Goal: Task Accomplishment & Management: Use online tool/utility

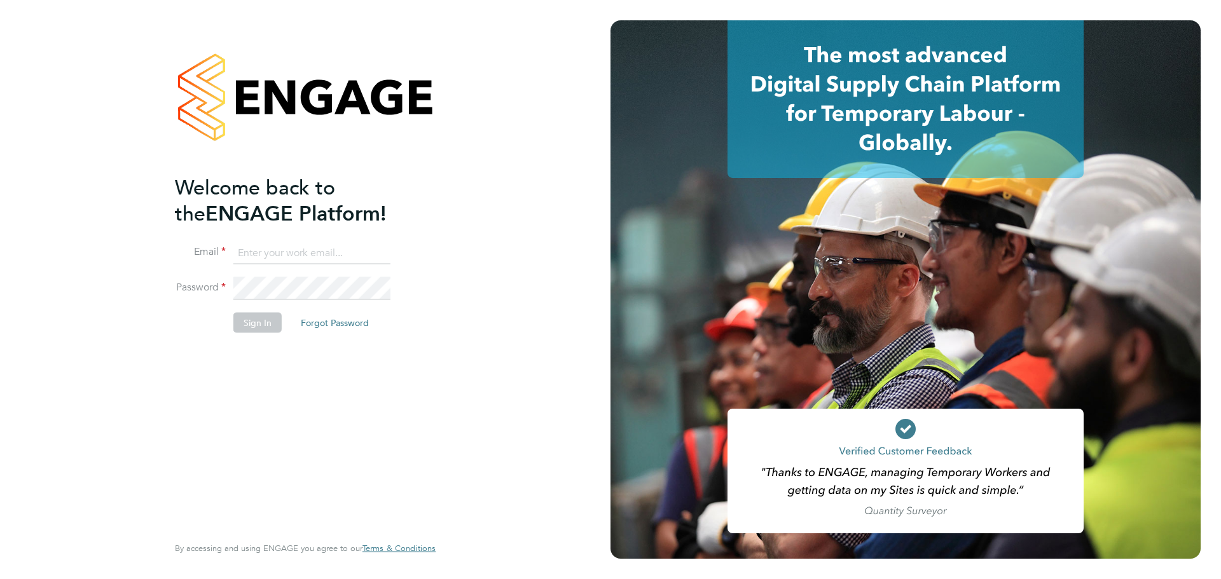
type input "[PERSON_NAME][EMAIL_ADDRESS][PERSON_NAME][DOMAIN_NAME]"
click at [258, 318] on button "Sign In" at bounding box center [257, 322] width 48 height 20
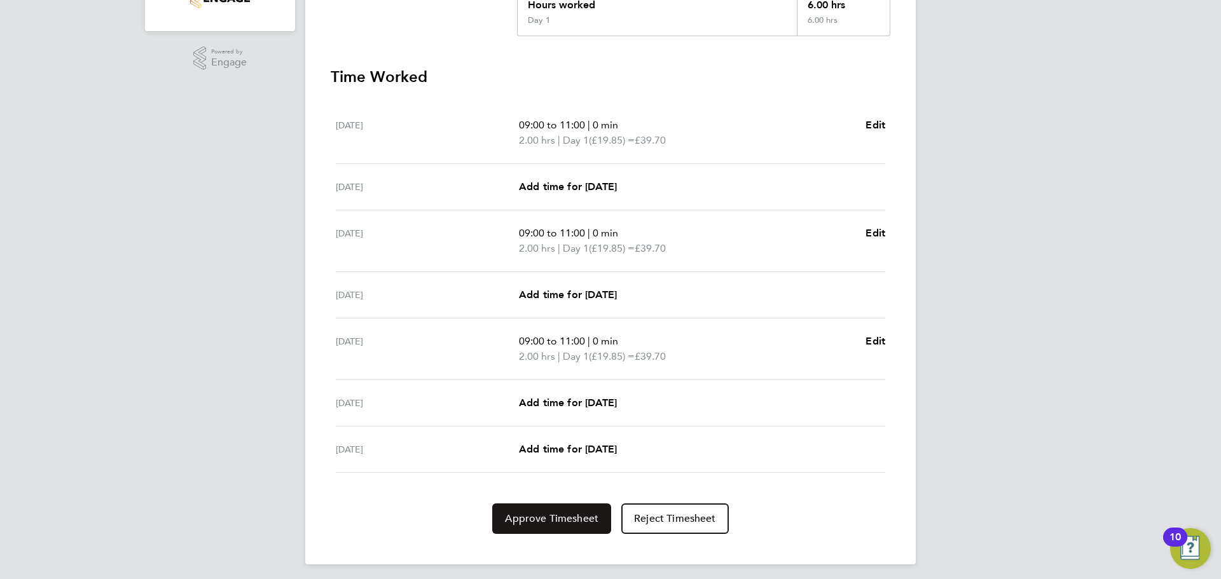
scroll to position [319, 0]
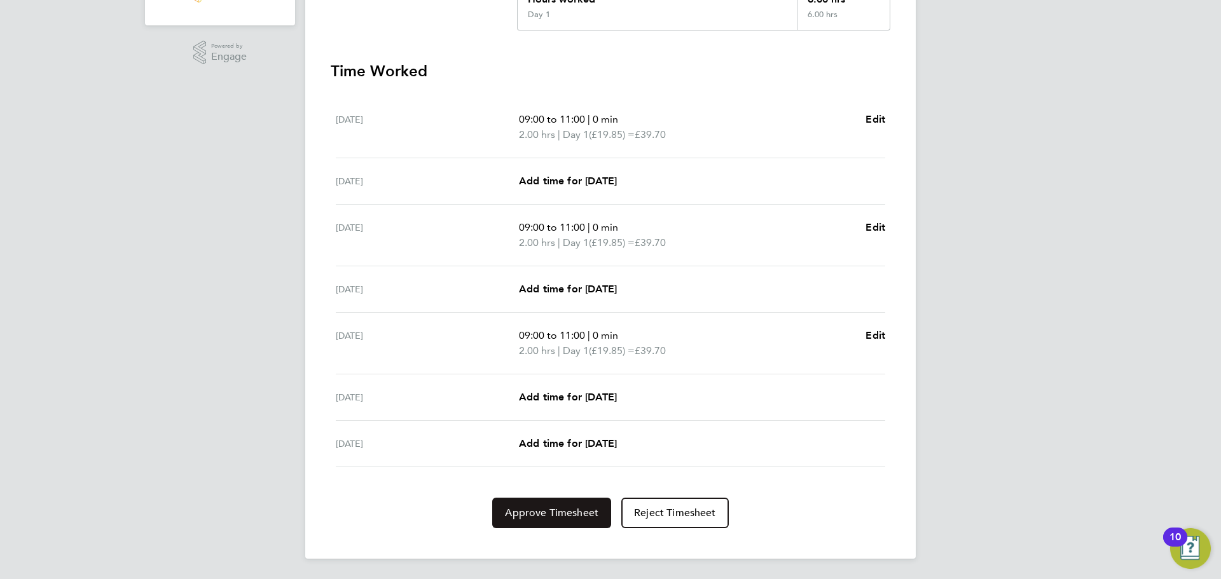
click at [576, 509] on span "Approve Timesheet" at bounding box center [552, 513] width 94 height 13
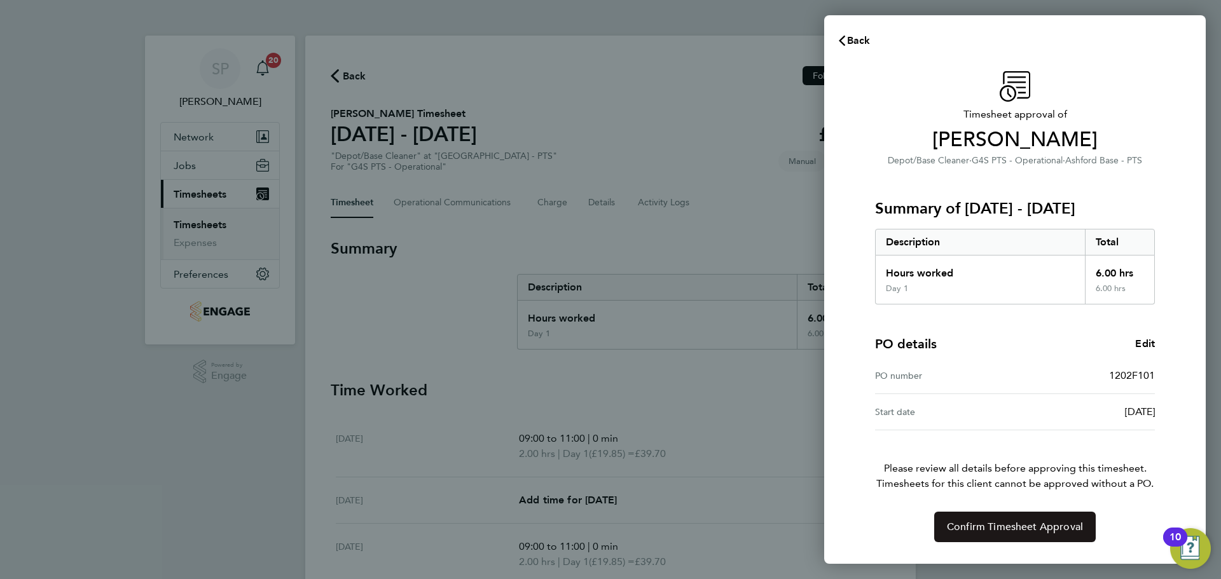
click at [994, 527] on span "Confirm Timesheet Approval" at bounding box center [1015, 527] width 136 height 13
